Goal: Task Accomplishment & Management: Manage account settings

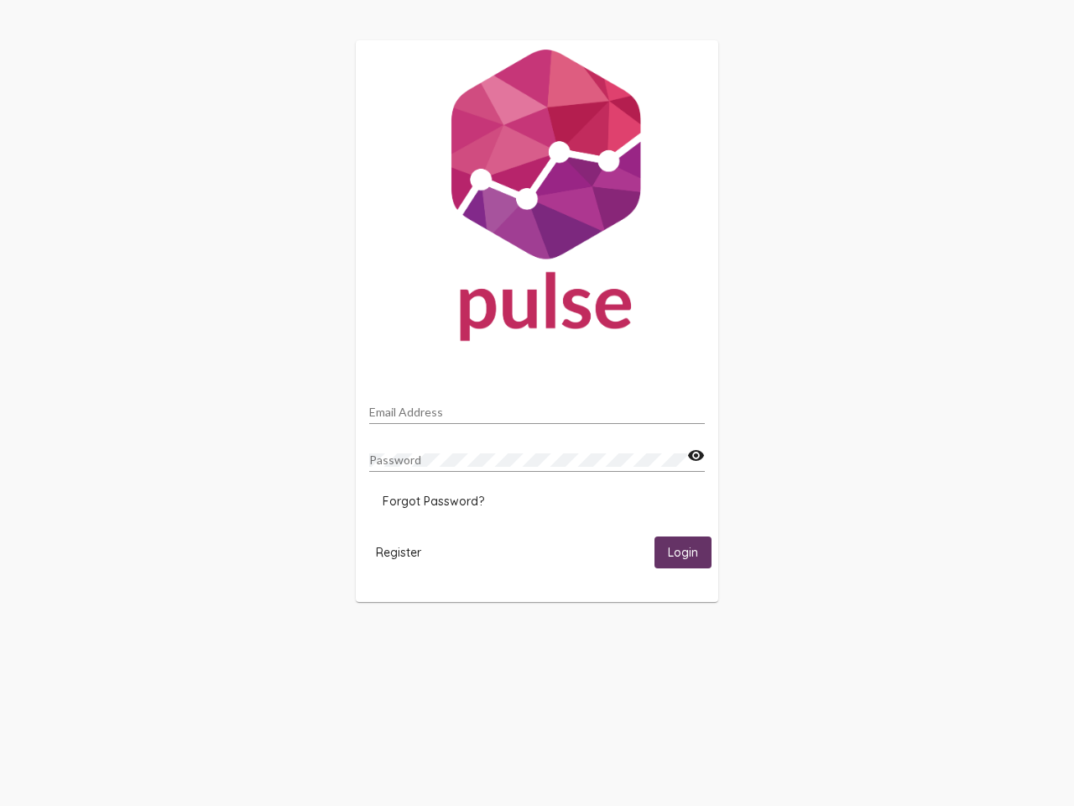
click at [537, 407] on input "Email Address" at bounding box center [537, 411] width 336 height 13
click at [696, 456] on mat-icon "visibility" at bounding box center [696, 456] width 18 height 20
click at [433, 501] on span "Forgot Password?" at bounding box center [434, 500] width 102 height 15
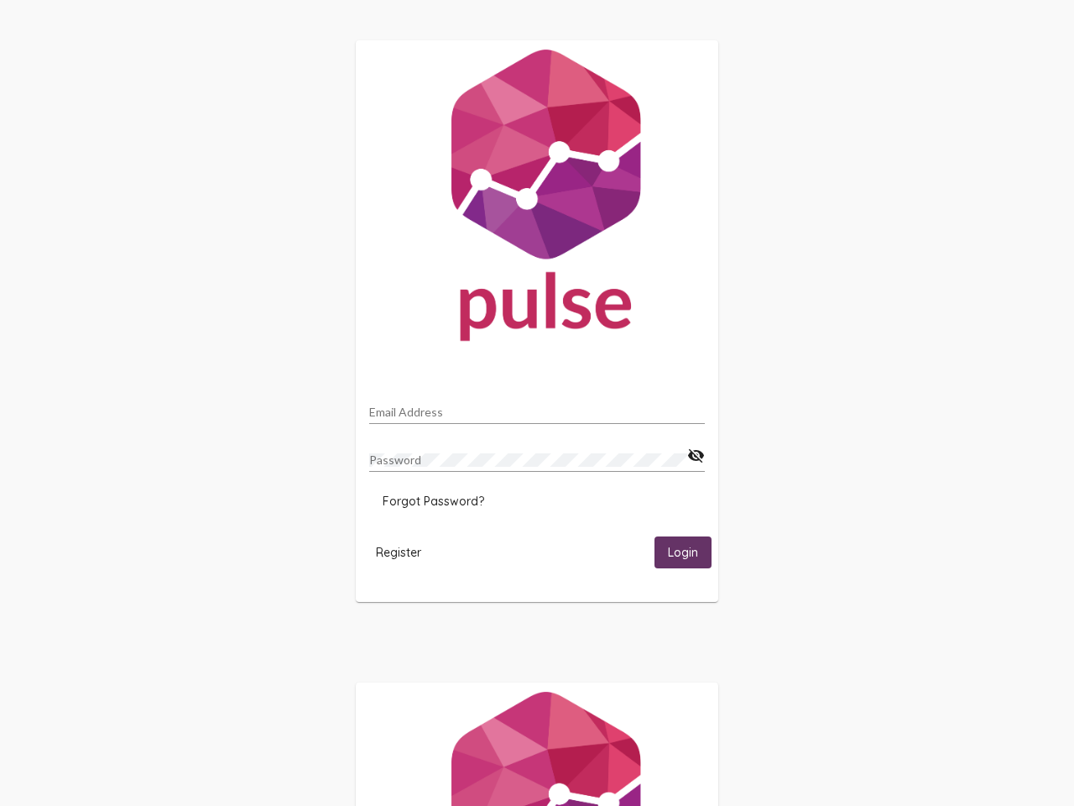
click at [399, 551] on html "Email Address Password visibility_off Forgot Password? Register Login" at bounding box center [537, 543] width 1074 height 1087
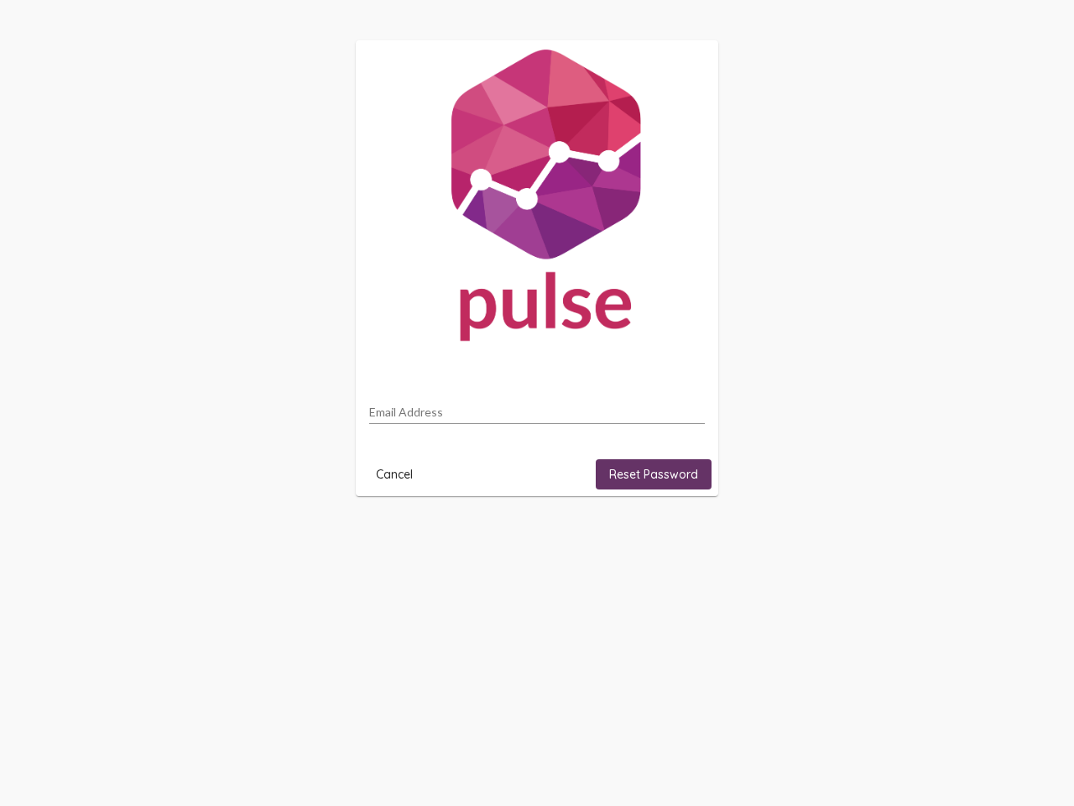
click at [683, 536] on html "Email Address Cancel Reset Password" at bounding box center [537, 268] width 1074 height 536
